Goal: Transaction & Acquisition: Purchase product/service

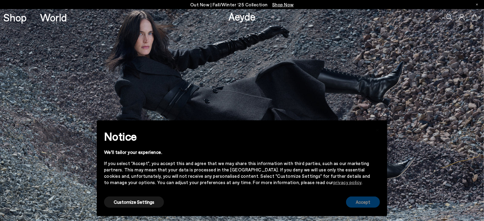
click at [366, 202] on button "Accept" at bounding box center [363, 201] width 34 height 11
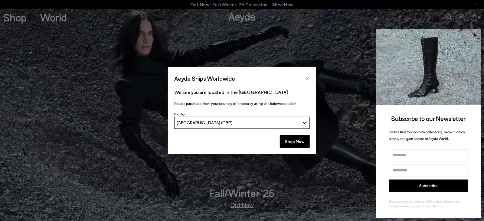
click at [309, 78] on icon "Close" at bounding box center [307, 78] width 5 height 5
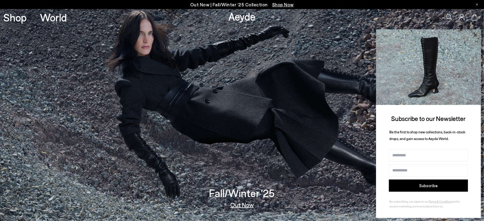
click at [369, 33] on icon at bounding box center [475, 35] width 8 height 8
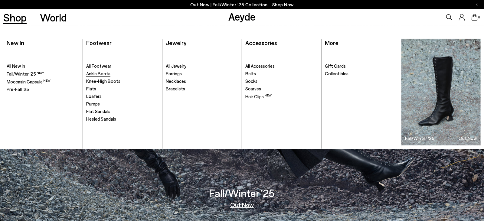
click at [98, 74] on span "Ankle Boots" at bounding box center [98, 73] width 24 height 5
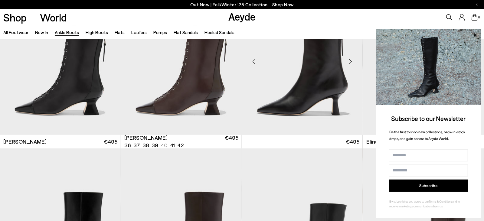
scroll to position [57, 0]
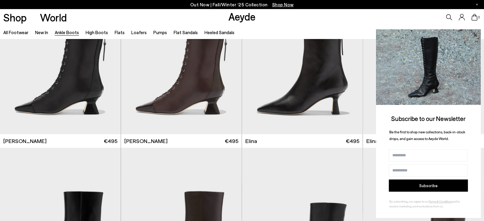
click at [473, 33] on icon at bounding box center [475, 35] width 8 height 8
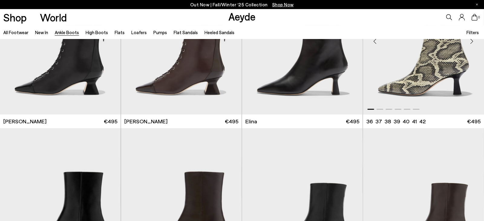
scroll to position [148, 0]
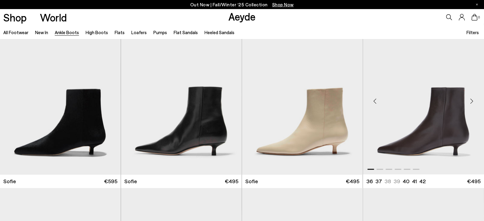
scroll to position [521, 0]
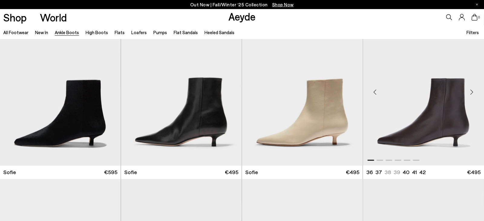
click at [452, 115] on img "1 / 6" at bounding box center [423, 90] width 121 height 152
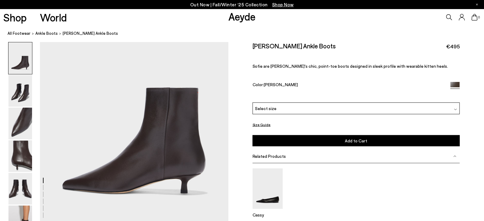
scroll to position [72, 0]
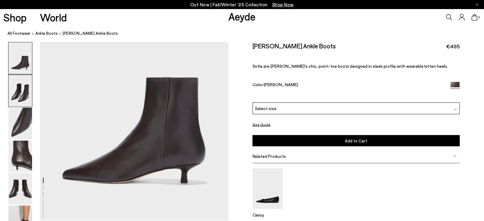
click at [18, 98] on img at bounding box center [20, 91] width 24 height 32
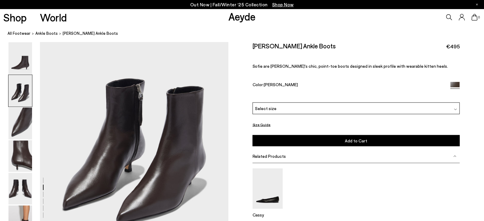
scroll to position [294, 0]
